Goal: Use online tool/utility: Utilize a website feature to perform a specific function

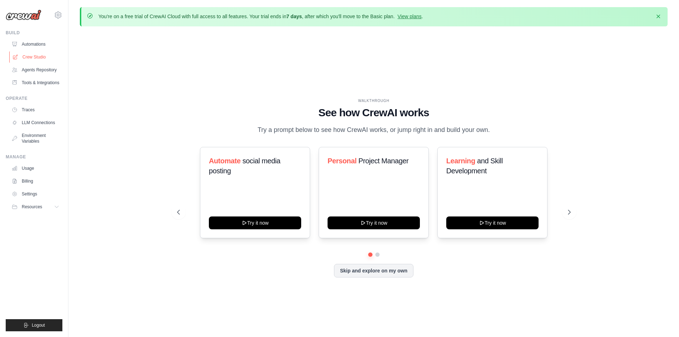
click at [30, 57] on link "Crew Studio" at bounding box center [36, 56] width 54 height 11
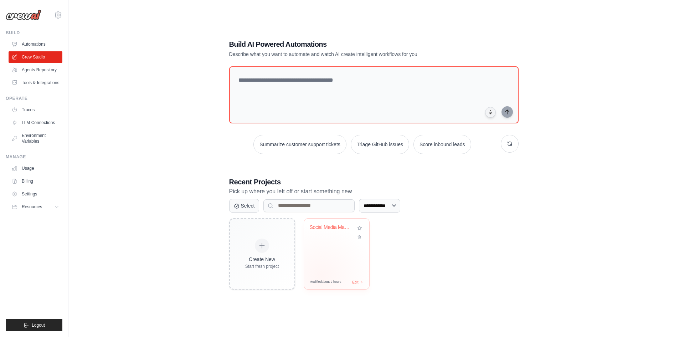
scroll to position [39, 0]
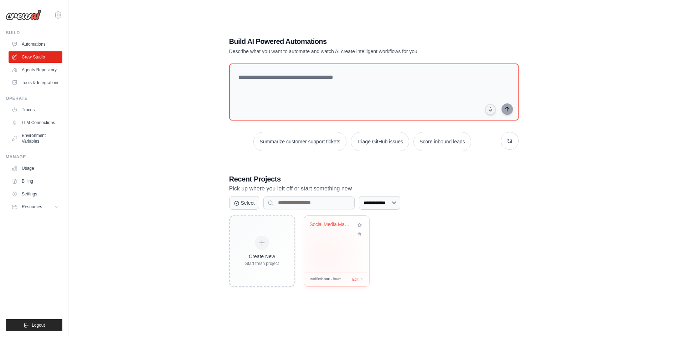
click at [325, 254] on div "Social Media Marketing Automation w..." at bounding box center [336, 244] width 65 height 56
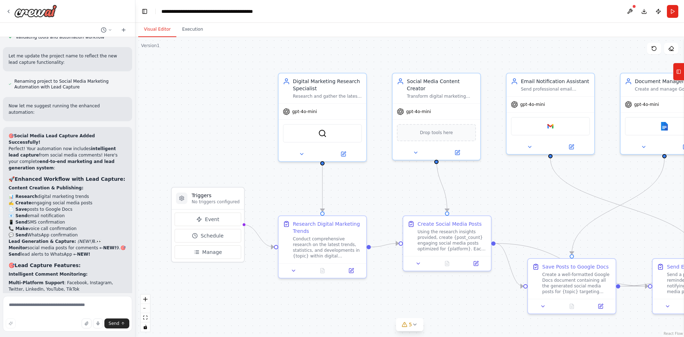
scroll to position [8028, 0]
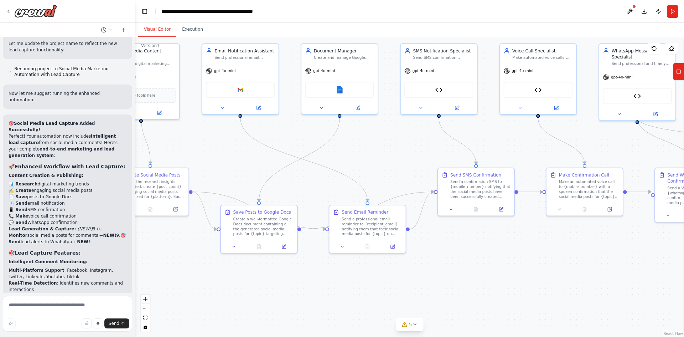
drag, startPoint x: 498, startPoint y: 197, endPoint x: 229, endPoint y: 155, distance: 273.0
click at [229, 155] on div ".deletable-edge-delete-btn { width: 20px; height: 20px; border: 0px solid #ffff…" at bounding box center [409, 187] width 549 height 300
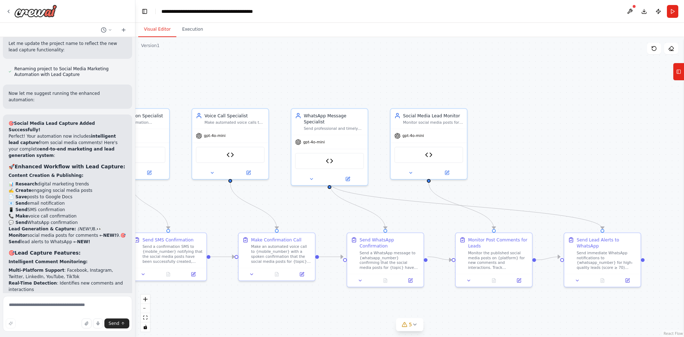
drag, startPoint x: 502, startPoint y: 138, endPoint x: 194, endPoint y: 203, distance: 314.6
click at [194, 203] on div ".deletable-edge-delete-btn { width: 20px; height: 20px; border: 0px solid #ffff…" at bounding box center [409, 187] width 549 height 300
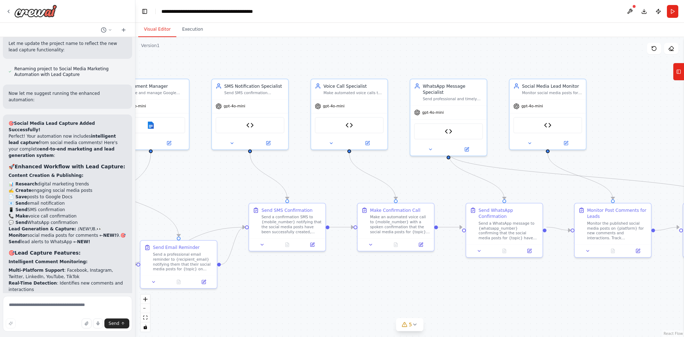
drag, startPoint x: 493, startPoint y: 174, endPoint x: 658, endPoint y: 133, distance: 169.9
click at [658, 133] on div ".deletable-edge-delete-btn { width: 20px; height: 20px; border: 0px solid #ffff…" at bounding box center [409, 187] width 549 height 300
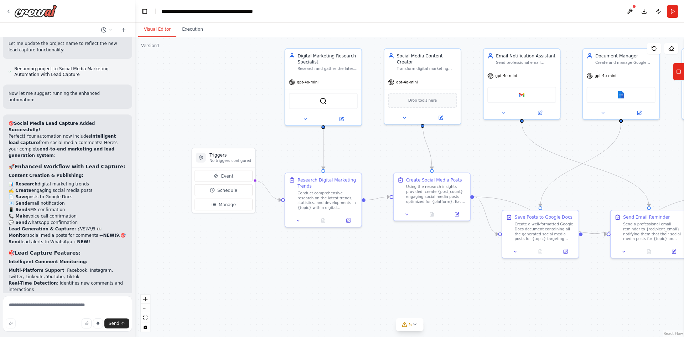
drag, startPoint x: 217, startPoint y: 180, endPoint x: 640, endPoint y: 160, distance: 424.1
click at [640, 160] on div ".deletable-edge-delete-btn { width: 20px; height: 20px; border: 0px solid #ffff…" at bounding box center [409, 187] width 549 height 300
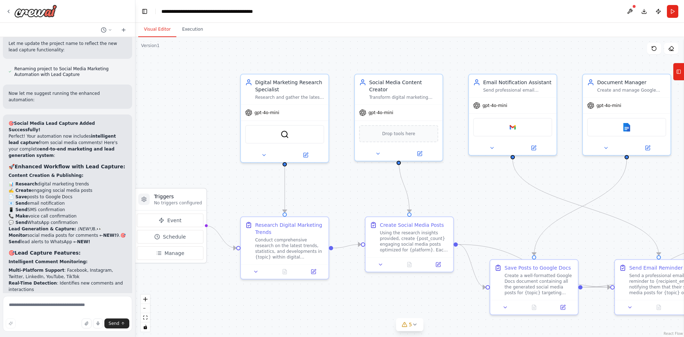
drag, startPoint x: 252, startPoint y: 101, endPoint x: 199, endPoint y: 136, distance: 62.8
click at [199, 136] on div ".deletable-edge-delete-btn { width: 20px; height: 20px; border: 0px solid #ffff…" at bounding box center [409, 187] width 549 height 300
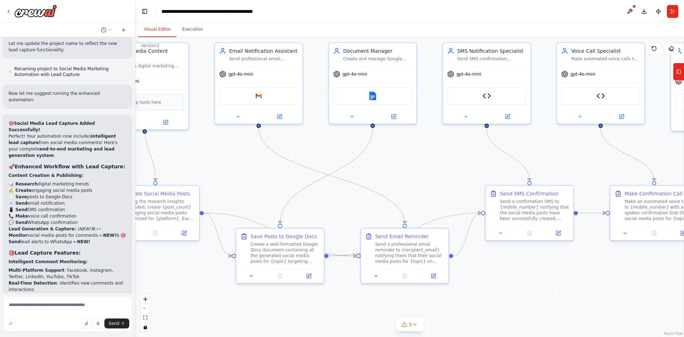
drag, startPoint x: 467, startPoint y: 205, endPoint x: 154, endPoint y: 168, distance: 315.4
click at [154, 168] on div ".deletable-edge-delete-btn { width: 20px; height: 20px; border: 0px solid #ffff…" at bounding box center [409, 187] width 549 height 300
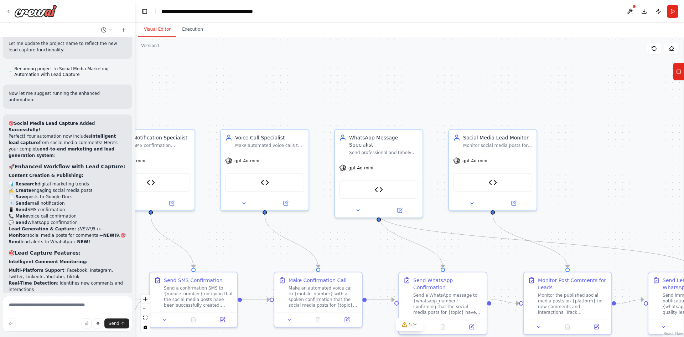
drag, startPoint x: 490, startPoint y: 148, endPoint x: 211, endPoint y: 240, distance: 293.5
click at [211, 240] on div ".deletable-edge-delete-btn { width: 20px; height: 20px; border: 0px solid #ffff…" at bounding box center [409, 187] width 549 height 300
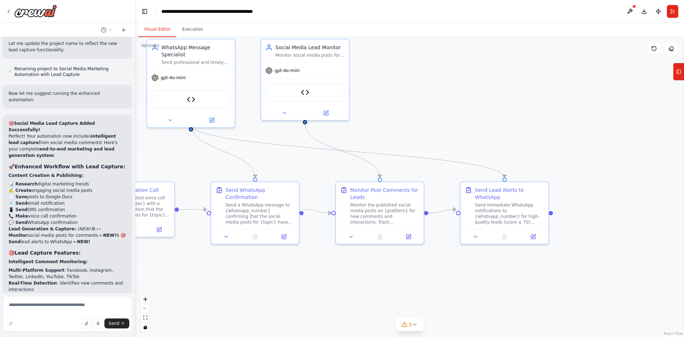
drag, startPoint x: 579, startPoint y: 196, endPoint x: 391, endPoint y: 105, distance: 208.3
click at [391, 105] on div ".deletable-edge-delete-btn { width: 20px; height: 20px; border: 0px solid #ffff…" at bounding box center [409, 187] width 549 height 300
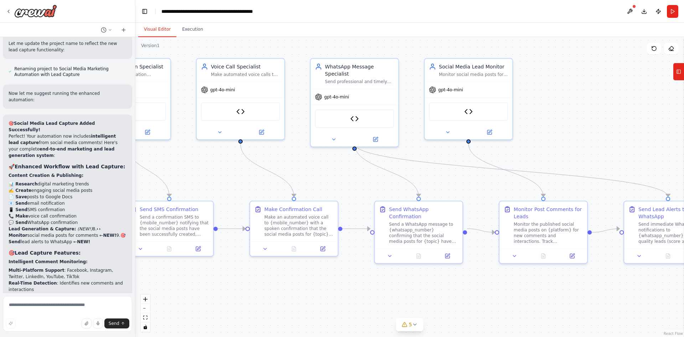
drag, startPoint x: 519, startPoint y: 119, endPoint x: 684, endPoint y: 139, distance: 166.1
click at [684, 139] on div "I want to build an AI agent to create social media post on digital marketing ▶ …" at bounding box center [342, 168] width 684 height 337
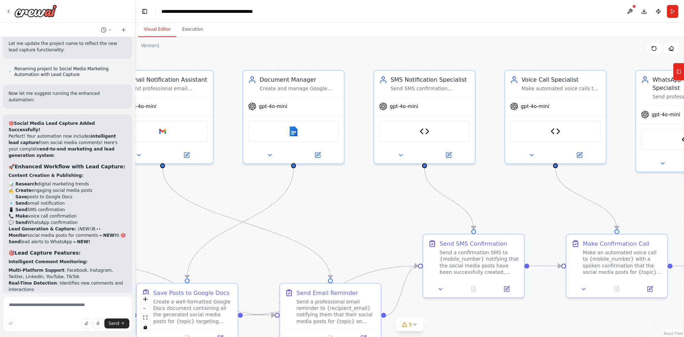
drag, startPoint x: 278, startPoint y: 145, endPoint x: 474, endPoint y: 182, distance: 198.6
click at [474, 182] on div ".deletable-edge-delete-btn { width: 20px; height: 20px; border: 0px solid #ffff…" at bounding box center [409, 187] width 549 height 300
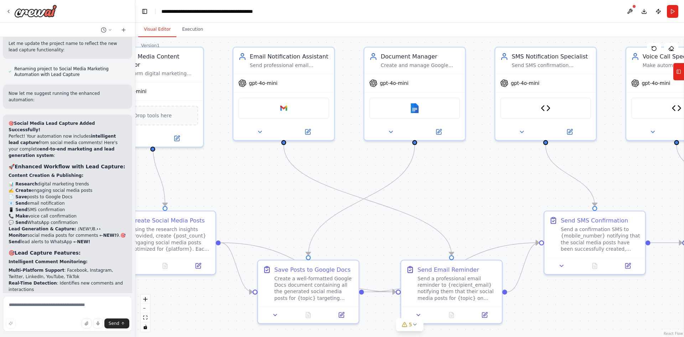
drag, startPoint x: 298, startPoint y: 229, endPoint x: 466, endPoint y: 199, distance: 171.3
click at [466, 199] on div ".deletable-edge-delete-btn { width: 20px; height: 20px; border: 0px solid #ffff…" at bounding box center [409, 187] width 549 height 300
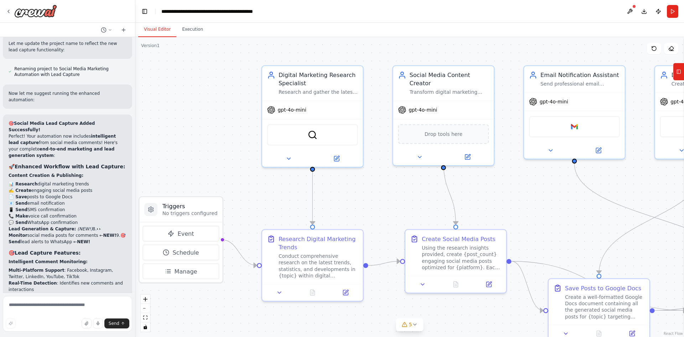
drag, startPoint x: 308, startPoint y: 179, endPoint x: 538, endPoint y: 198, distance: 230.6
click at [538, 198] on div ".deletable-edge-delete-btn { width: 20px; height: 20px; border: 0px solid #ffff…" at bounding box center [409, 187] width 549 height 300
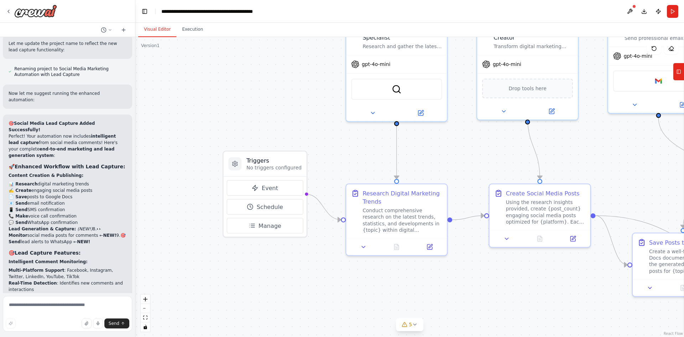
drag, startPoint x: 201, startPoint y: 148, endPoint x: 285, endPoint y: 102, distance: 95.7
click at [285, 102] on div ".deletable-edge-delete-btn { width: 20px; height: 20px; border: 0px solid #ffff…" at bounding box center [409, 187] width 549 height 300
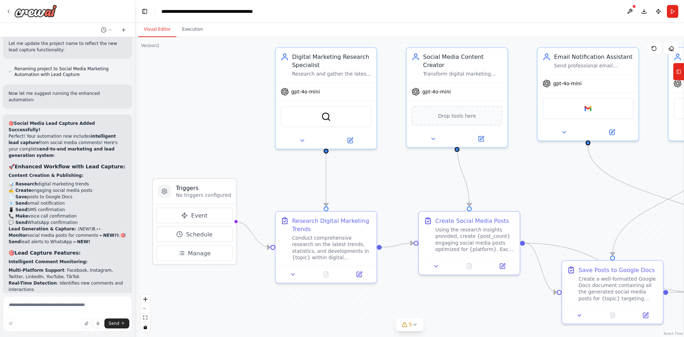
drag, startPoint x: 346, startPoint y: 155, endPoint x: 275, endPoint y: 183, distance: 75.7
click at [275, 183] on div ".deletable-edge-delete-btn { width: 20px; height: 20px; border: 0px solid #ffff…" at bounding box center [409, 187] width 549 height 300
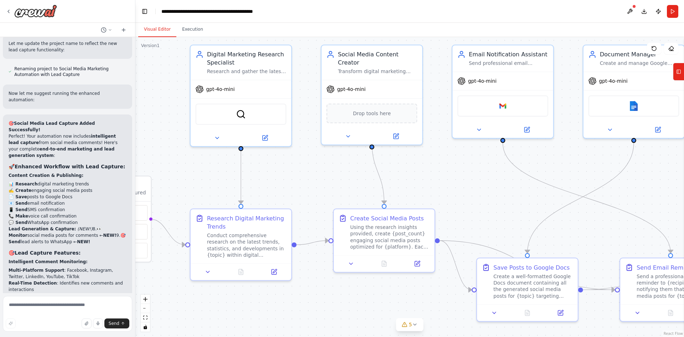
drag, startPoint x: 425, startPoint y: 186, endPoint x: 340, endPoint y: 184, distance: 85.2
click at [340, 184] on div ".deletable-edge-delete-btn { width: 20px; height: 20px; border: 0px solid #ffff…" at bounding box center [409, 187] width 549 height 300
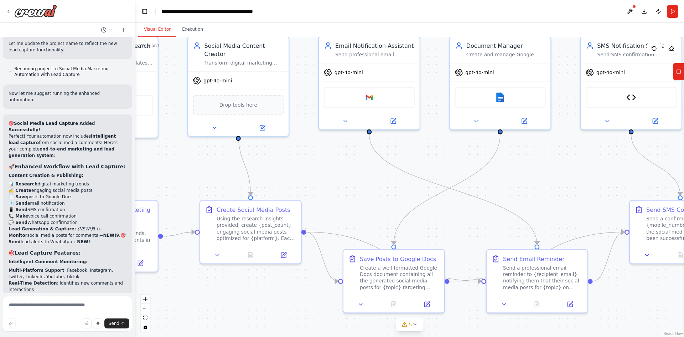
drag, startPoint x: 425, startPoint y: 168, endPoint x: 291, endPoint y: 160, distance: 133.9
click at [291, 160] on div ".deletable-edge-delete-btn { width: 20px; height: 20px; border: 0px solid #ffff…" at bounding box center [409, 187] width 549 height 300
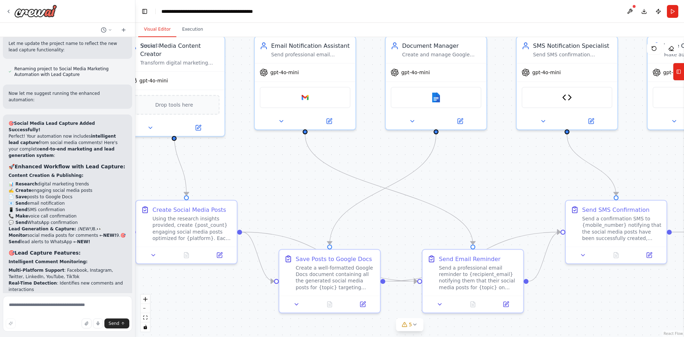
drag, startPoint x: 401, startPoint y: 182, endPoint x: 317, endPoint y: 173, distance: 83.9
click at [318, 180] on div ".deletable-edge-delete-btn { width: 20px; height: 20px; border: 0px solid #ffff…" at bounding box center [409, 187] width 549 height 300
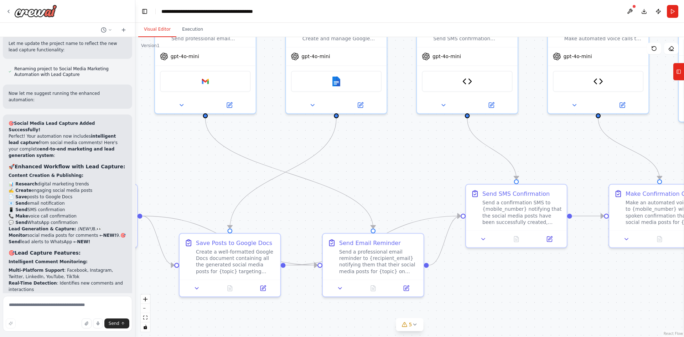
drag, startPoint x: 438, startPoint y: 207, endPoint x: 359, endPoint y: 193, distance: 80.3
click at [359, 193] on div ".deletable-edge-delete-btn { width: 20px; height: 20px; border: 0px solid #ffff…" at bounding box center [409, 187] width 549 height 300
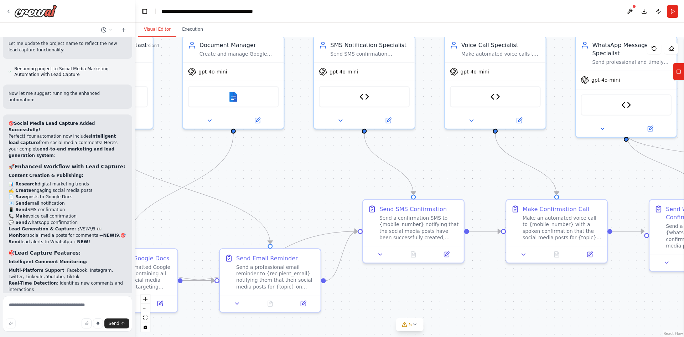
drag, startPoint x: 463, startPoint y: 281, endPoint x: 360, endPoint y: 277, distance: 103.5
click at [360, 299] on div ".deletable-edge-delete-btn { width: 20px; height: 20px; border: 0px solid #ffff…" at bounding box center [409, 187] width 549 height 300
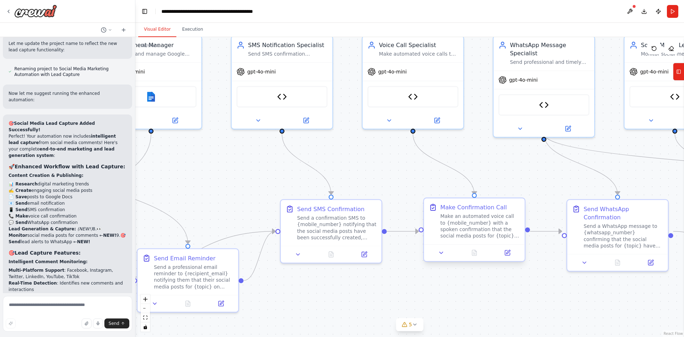
drag, startPoint x: 513, startPoint y: 296, endPoint x: 453, endPoint y: 241, distance: 81.7
click at [432, 290] on div ".deletable-edge-delete-btn { width: 20px; height: 20px; border: 0px solid #ffff…" at bounding box center [409, 187] width 549 height 300
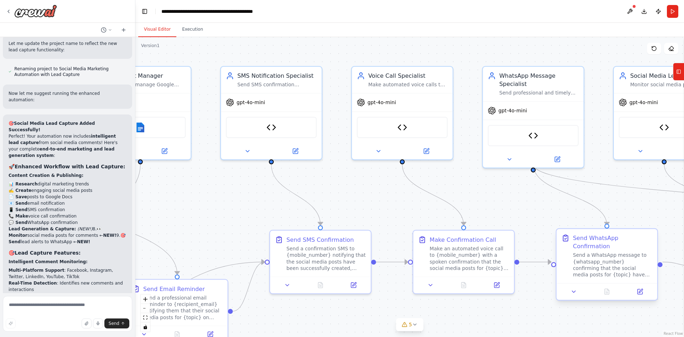
drag, startPoint x: 540, startPoint y: 265, endPoint x: 595, endPoint y: 260, distance: 55.5
click at [531, 299] on div ".deletable-edge-delete-btn { width: 20px; height: 20px; border: 0px solid #ffff…" at bounding box center [409, 187] width 549 height 300
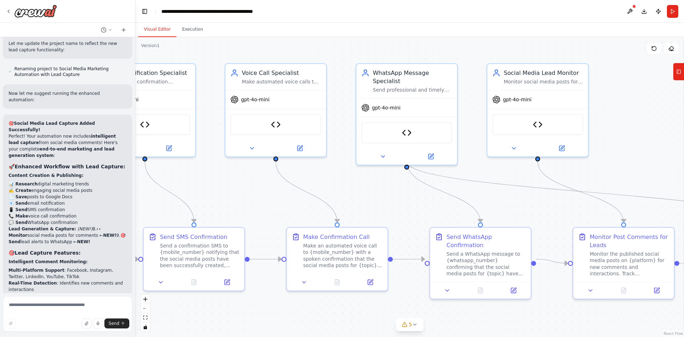
drag, startPoint x: 571, startPoint y: 314, endPoint x: 430, endPoint y: 308, distance: 141.6
click at [430, 309] on div ".deletable-edge-delete-btn { width: 20px; height: 20px; border: 0px solid #ffff…" at bounding box center [409, 187] width 549 height 300
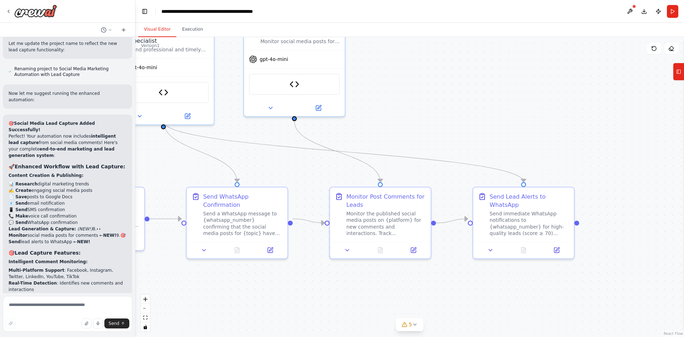
drag, startPoint x: 556, startPoint y: 313, endPoint x: 327, endPoint y: 274, distance: 231.6
click at [327, 274] on div ".deletable-edge-delete-btn { width: 20px; height: 20px; border: 0px solid #ffff…" at bounding box center [409, 187] width 549 height 300
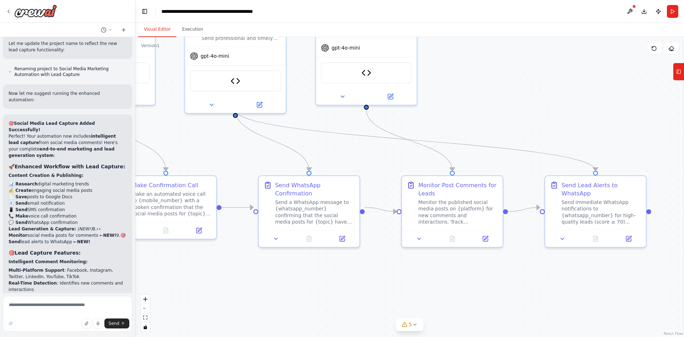
drag, startPoint x: 468, startPoint y: 270, endPoint x: 589, endPoint y: 252, distance: 122.5
click at [589, 252] on div ".deletable-edge-delete-btn { width: 20px; height: 20px; border: 0px solid #ffff…" at bounding box center [409, 187] width 549 height 300
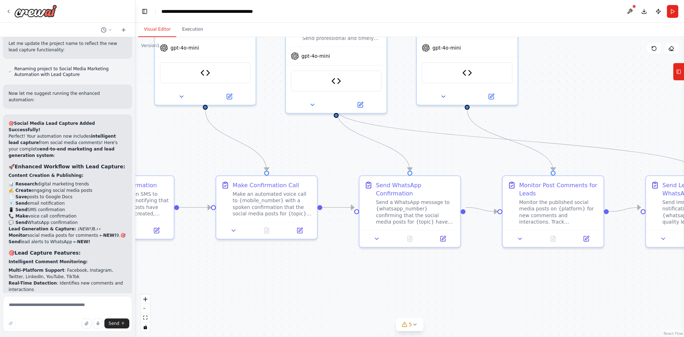
drag, startPoint x: 423, startPoint y: 274, endPoint x: 518, endPoint y: 285, distance: 95.8
click at [521, 287] on div ".deletable-edge-delete-btn { width: 20px; height: 20px; border: 0px solid #ffff…" at bounding box center [409, 187] width 549 height 300
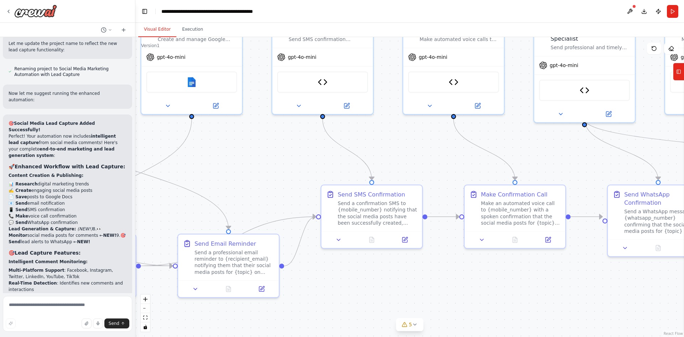
drag, startPoint x: 317, startPoint y: 279, endPoint x: 519, endPoint y: 282, distance: 201.7
click at [519, 282] on div ".deletable-edge-delete-btn { width: 20px; height: 20px; border: 0px solid #ffff…" at bounding box center [409, 187] width 549 height 300
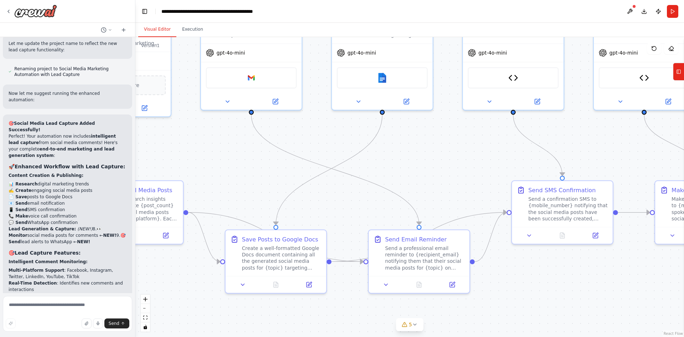
drag, startPoint x: 368, startPoint y: 282, endPoint x: 555, endPoint y: 277, distance: 186.4
click at [555, 277] on div ".deletable-edge-delete-btn { width: 20px; height: 20px; border: 0px solid #ffff…" at bounding box center [409, 187] width 549 height 300
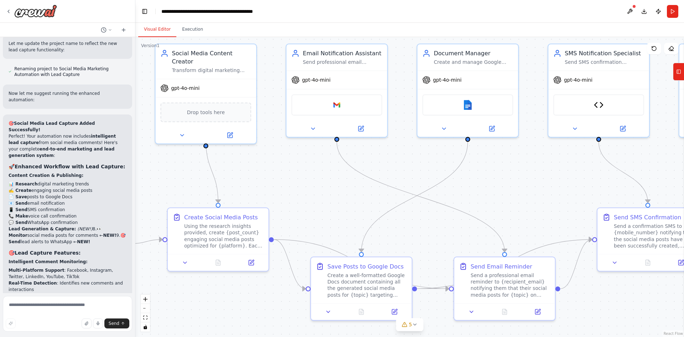
drag, startPoint x: 257, startPoint y: 164, endPoint x: 548, endPoint y: 210, distance: 294.3
click at [548, 210] on div ".deletable-edge-delete-btn { width: 20px; height: 20px; border: 0px solid #ffff…" at bounding box center [409, 187] width 549 height 300
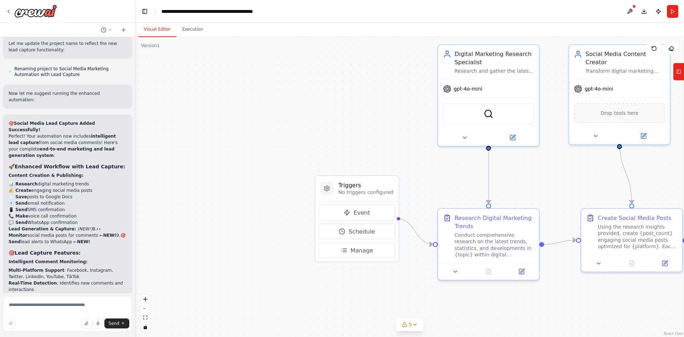
drag, startPoint x: 184, startPoint y: 124, endPoint x: 392, endPoint y: 107, distance: 209.2
click at [392, 107] on div ".deletable-edge-delete-btn { width: 20px; height: 20px; border: 0px solid #ffff…" at bounding box center [409, 187] width 549 height 300
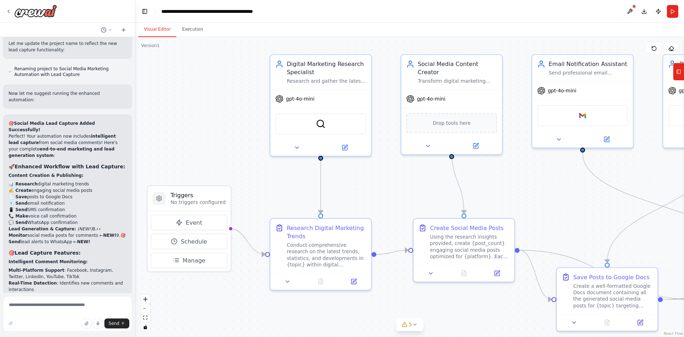
drag, startPoint x: 153, startPoint y: 118, endPoint x: 191, endPoint y: 129, distance: 39.3
click at [191, 129] on div ".deletable-edge-delete-btn { width: 20px; height: 20px; border: 0px solid #ffff…" at bounding box center [409, 187] width 549 height 300
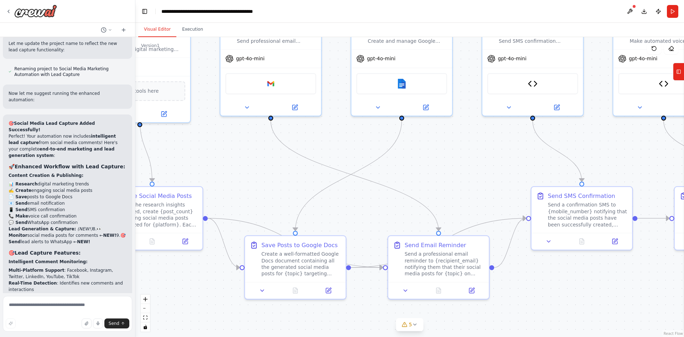
drag, startPoint x: 621, startPoint y: 205, endPoint x: 260, endPoint y: 159, distance: 364.5
click at [260, 159] on div ".deletable-edge-delete-btn { width: 20px; height: 20px; border: 0px solid #ffff…" at bounding box center [409, 187] width 549 height 300
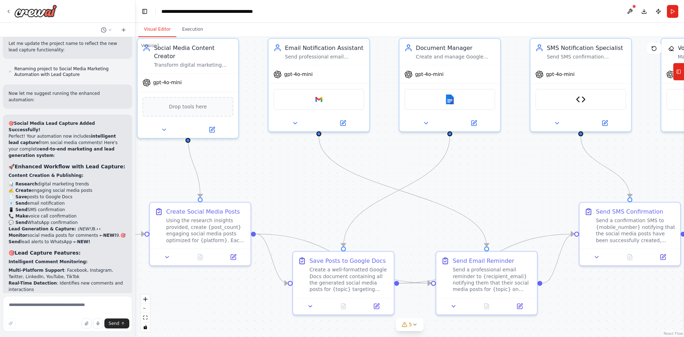
drag, startPoint x: 604, startPoint y: 141, endPoint x: 650, endPoint y: 157, distance: 48.2
click at [651, 157] on div ".deletable-edge-delete-btn { width: 20px; height: 20px; border: 0px solid #ffff…" at bounding box center [409, 187] width 549 height 300
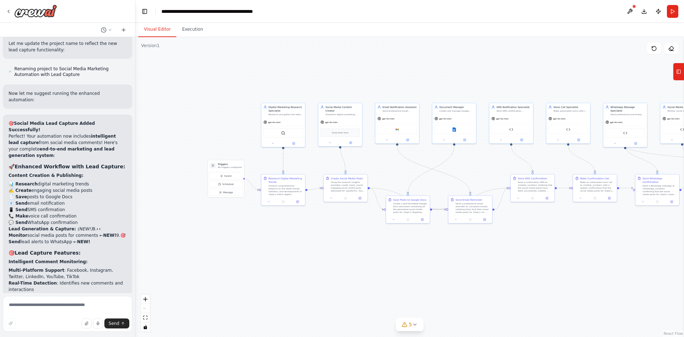
drag, startPoint x: 595, startPoint y: 274, endPoint x: 596, endPoint y: 234, distance: 39.2
click at [596, 234] on div ".deletable-edge-delete-btn { width: 20px; height: 20px; border: 0px solid #ffff…" at bounding box center [409, 187] width 549 height 300
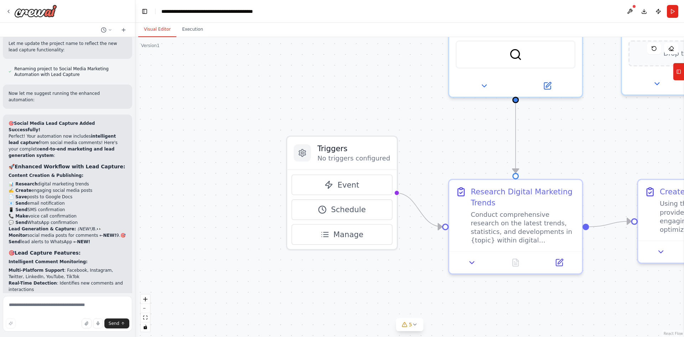
drag, startPoint x: 255, startPoint y: 195, endPoint x: 484, endPoint y: 348, distance: 274.8
click at [484, 336] on html "I want to build an AI agent to create social media post on digital marketing ▶ …" at bounding box center [342, 168] width 684 height 337
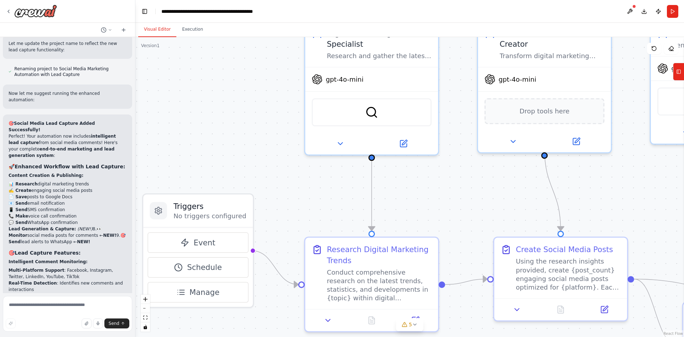
drag, startPoint x: 469, startPoint y: 170, endPoint x: 320, endPoint y: 205, distance: 153.1
click at [320, 205] on div ".deletable-edge-delete-btn { width: 20px; height: 20px; border: 0px solid #ffff…" at bounding box center [409, 187] width 549 height 300
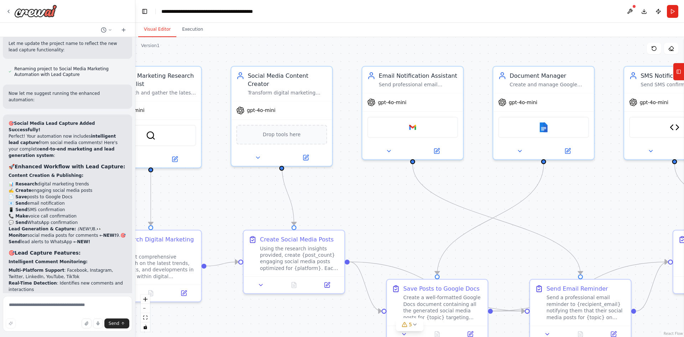
drag, startPoint x: 586, startPoint y: 187, endPoint x: 260, endPoint y: 181, distance: 326.1
click at [260, 181] on div ".deletable-edge-delete-btn { width: 20px; height: 20px; border: 0px solid #ffff…" at bounding box center [409, 187] width 549 height 300
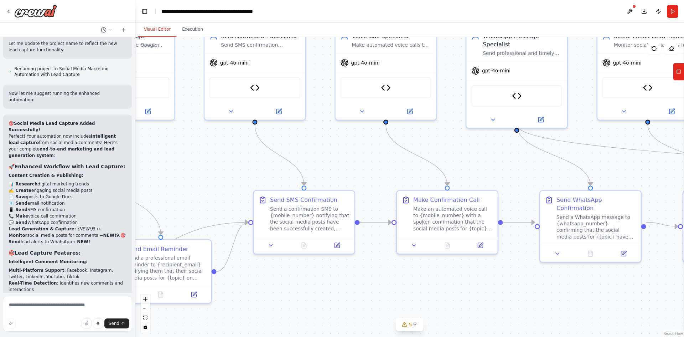
drag, startPoint x: 517, startPoint y: 199, endPoint x: 179, endPoint y: 164, distance: 339.6
click at [179, 164] on div ".deletable-edge-delete-btn { width: 20px; height: 20px; border: 0px solid #ffff…" at bounding box center [409, 187] width 549 height 300
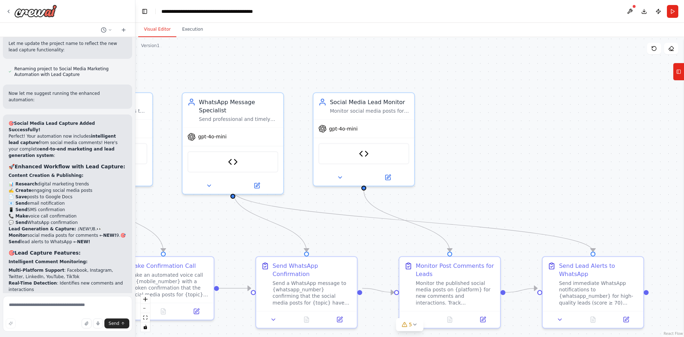
drag, startPoint x: 485, startPoint y: 157, endPoint x: 197, endPoint y: 223, distance: 294.7
click at [197, 223] on div ".deletable-edge-delete-btn { width: 20px; height: 20px; border: 0px solid #ffff…" at bounding box center [409, 187] width 549 height 300
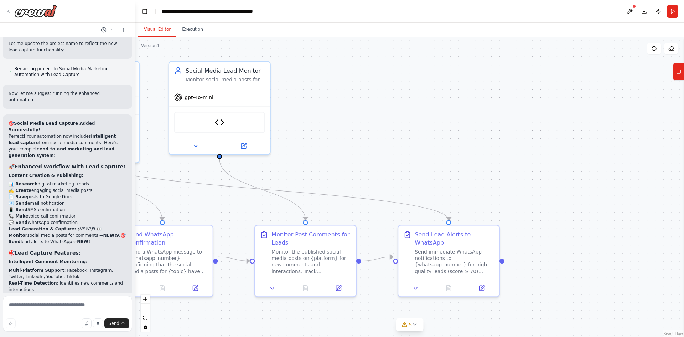
drag, startPoint x: 525, startPoint y: 197, endPoint x: 384, endPoint y: 166, distance: 144.2
click at [384, 166] on div ".deletable-edge-delete-btn { width: 20px; height: 20px; border: 0px solid #ffff…" at bounding box center [409, 187] width 549 height 300
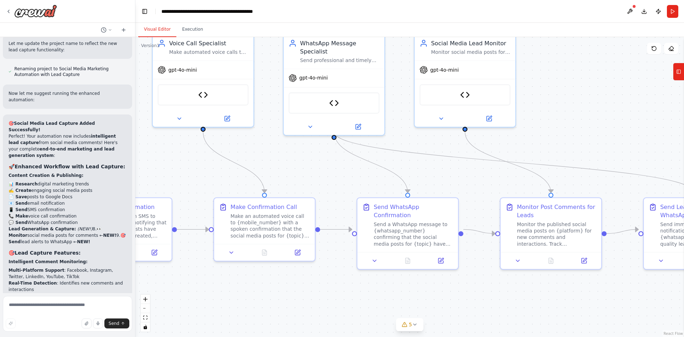
drag, startPoint x: 355, startPoint y: 158, endPoint x: 600, endPoint y: 131, distance: 247.0
click at [600, 131] on div ".deletable-edge-delete-btn { width: 20px; height: 20px; border: 0px solid #ffff…" at bounding box center [409, 187] width 549 height 300
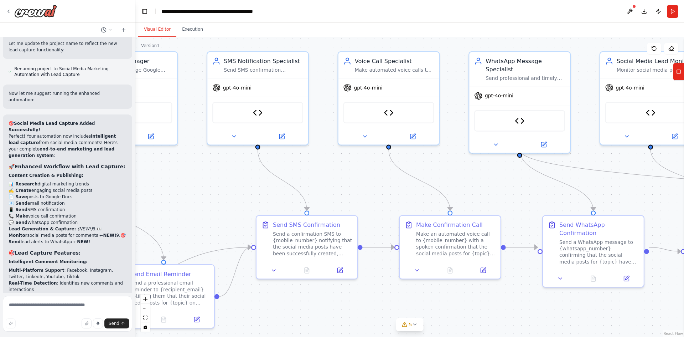
drag, startPoint x: 321, startPoint y: 158, endPoint x: 506, endPoint y: 176, distance: 186.5
click at [506, 176] on div ".deletable-edge-delete-btn { width: 20px; height: 20px; border: 0px solid #ffff…" at bounding box center [409, 187] width 549 height 300
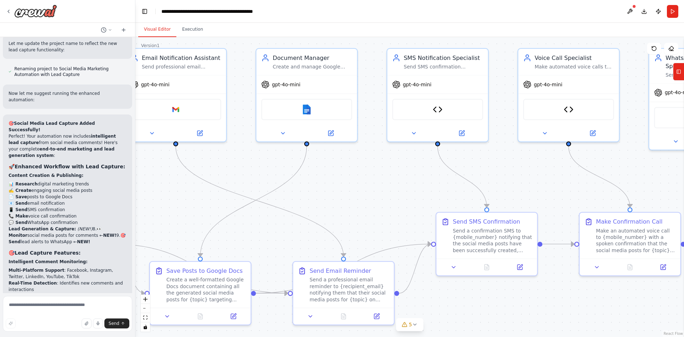
drag, startPoint x: 344, startPoint y: 174, endPoint x: 574, endPoint y: 172, distance: 229.8
click at [576, 172] on div ".deletable-edge-delete-btn { width: 20px; height: 20px; border: 0px solid #ffff…" at bounding box center [409, 187] width 549 height 300
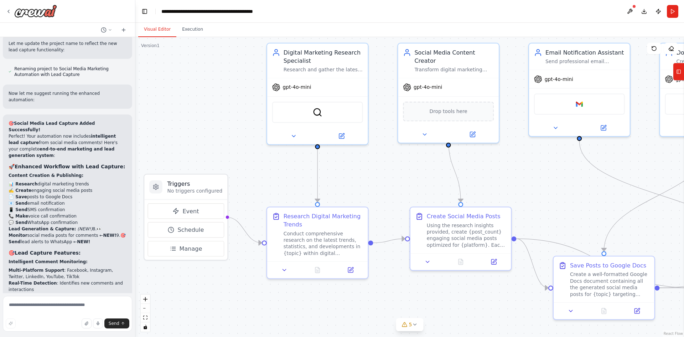
drag, startPoint x: 219, startPoint y: 183, endPoint x: 611, endPoint y: 176, distance: 392.7
click at [611, 176] on div ".deletable-edge-delete-btn { width: 20px; height: 20px; border: 0px solid #ffff…" at bounding box center [409, 187] width 549 height 300
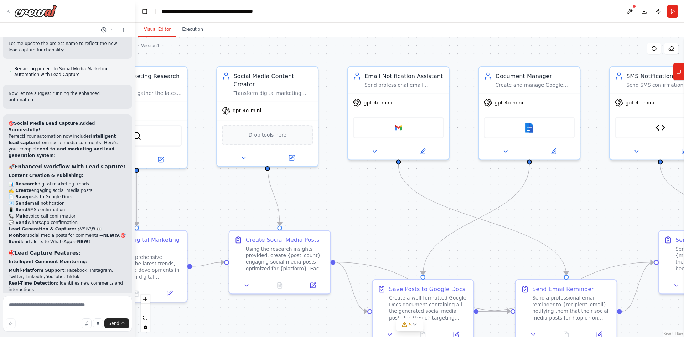
drag, startPoint x: 273, startPoint y: 143, endPoint x: 48, endPoint y: 167, distance: 225.4
click at [48, 167] on div "I want to build an AI agent to create social media post on digital marketing ▶ …" at bounding box center [342, 168] width 684 height 337
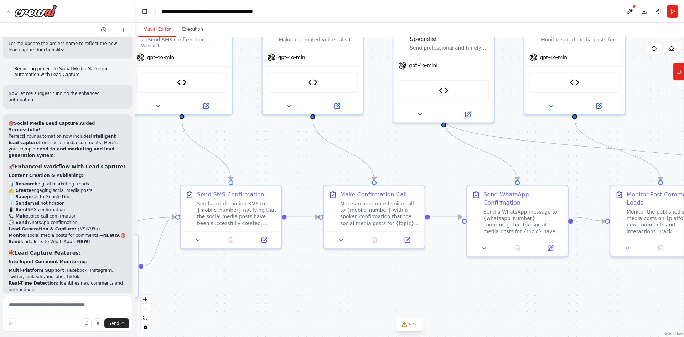
drag, startPoint x: 607, startPoint y: 194, endPoint x: 129, endPoint y: 149, distance: 480.7
click at [129, 149] on div "I want to build an AI agent to create social media post on digital marketing ▶ …" at bounding box center [342, 168] width 684 height 337
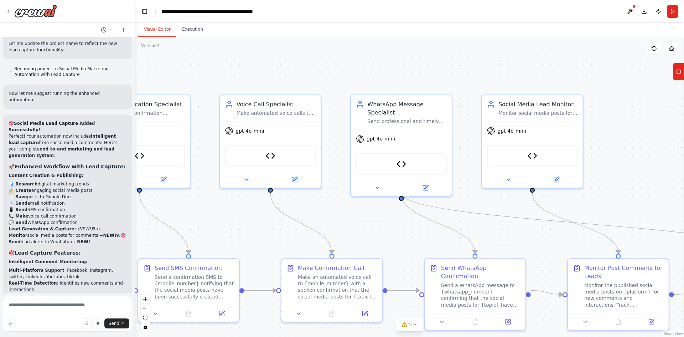
drag, startPoint x: 609, startPoint y: 161, endPoint x: 615, endPoint y: 196, distance: 35.7
click at [615, 196] on div ".deletable-edge-delete-btn { width: 20px; height: 20px; border: 0px solid #ffff…" at bounding box center [409, 187] width 549 height 300
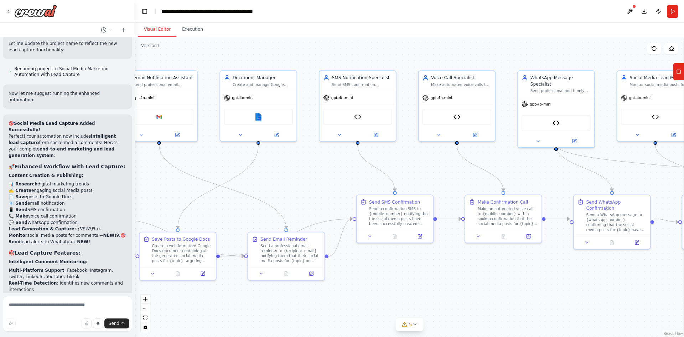
drag, startPoint x: 301, startPoint y: 226, endPoint x: 649, endPoint y: 90, distance: 373.3
click at [649, 90] on div ".deletable-edge-delete-btn { width: 20px; height: 20px; border: 0px solid #ffff…" at bounding box center [409, 187] width 549 height 300
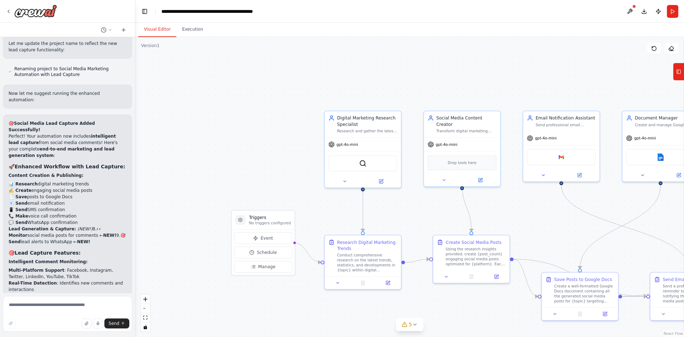
drag, startPoint x: 238, startPoint y: 102, endPoint x: 470, endPoint y: 223, distance: 261.7
click at [470, 223] on div ".deletable-edge-delete-btn { width: 20px; height: 20px; border: 0px solid #ffff…" at bounding box center [409, 187] width 549 height 300
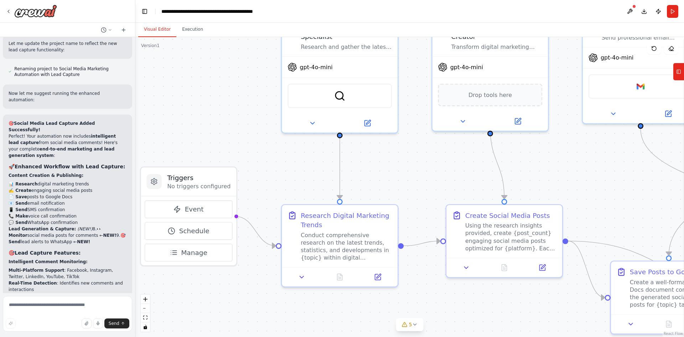
drag, startPoint x: 377, startPoint y: 224, endPoint x: 254, endPoint y: 184, distance: 129.4
click at [254, 184] on div ".deletable-edge-delete-btn { width: 20px; height: 20px; border: 0px solid #ffff…" at bounding box center [409, 187] width 549 height 300
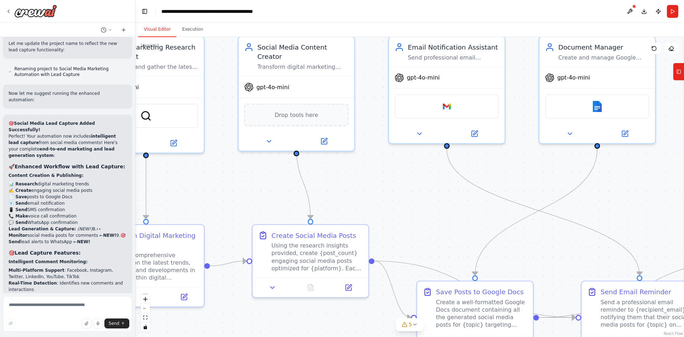
drag, startPoint x: 449, startPoint y: 155, endPoint x: 255, endPoint y: 175, distance: 194.9
click at [255, 175] on div ".deletable-edge-delete-btn { width: 20px; height: 20px; border: 0px solid #ffff…" at bounding box center [409, 187] width 549 height 300
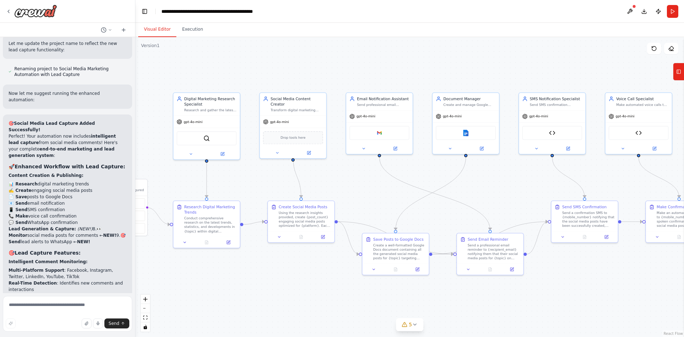
drag, startPoint x: 567, startPoint y: 204, endPoint x: 514, endPoint y: 186, distance: 55.7
click at [514, 186] on div ".deletable-edge-delete-btn { width: 20px; height: 20px; border: 0px solid #ffff…" at bounding box center [409, 187] width 549 height 300
